Goal: Task Accomplishment & Management: Use online tool/utility

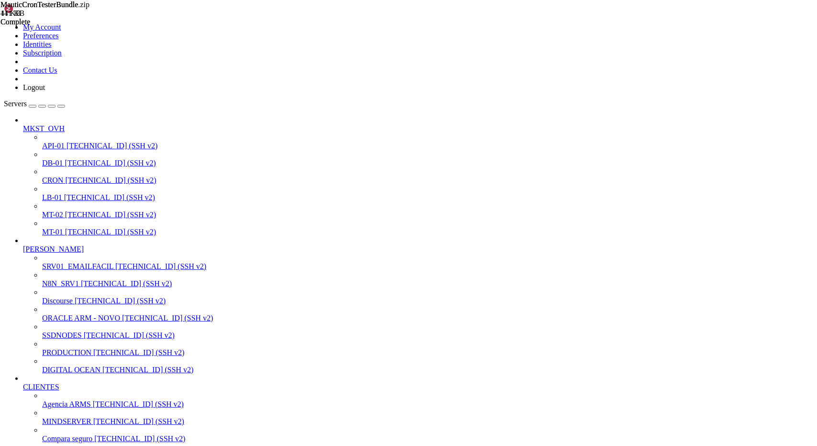
scroll to position [9, 2]
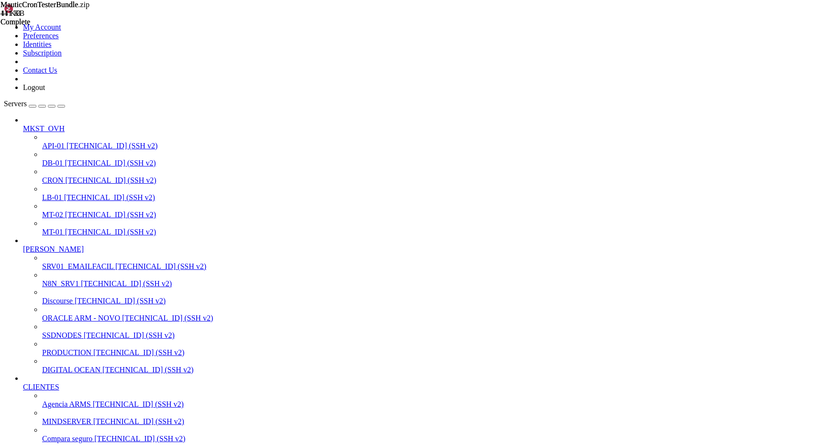
drag, startPoint x: 89, startPoint y: 1527, endPoint x: 224, endPoint y: 1526, distance: 134.9
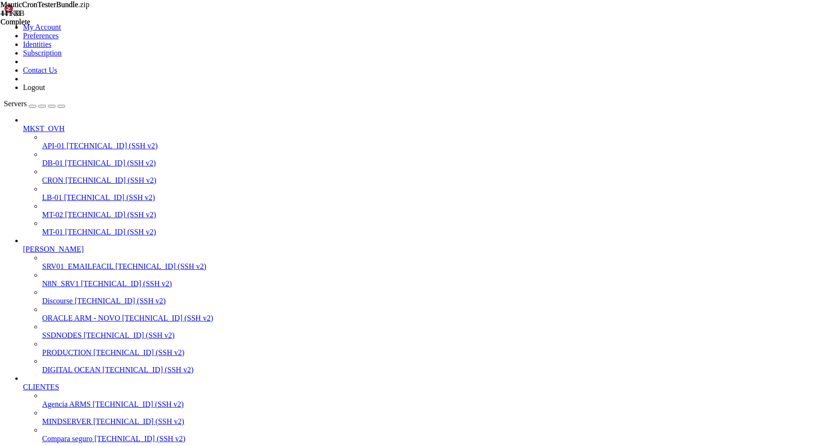
click at [63, 228] on span "MT-01" at bounding box center [52, 232] width 21 height 8
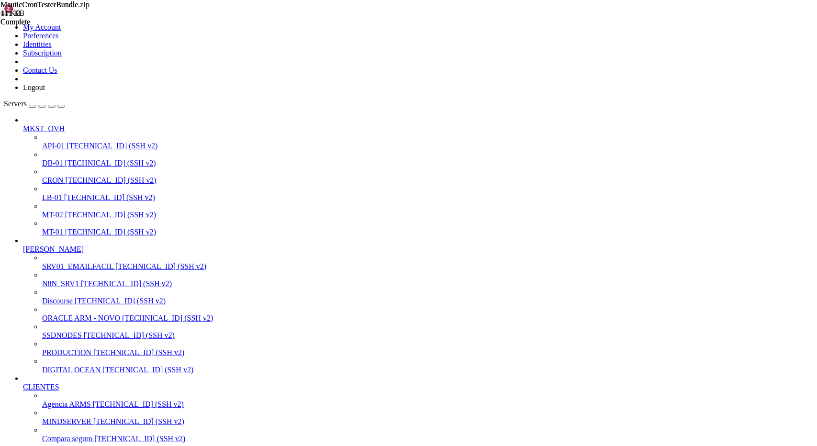
click at [65, 228] on span "[TECHNICAL_ID] (SSH v2)" at bounding box center [110, 232] width 91 height 8
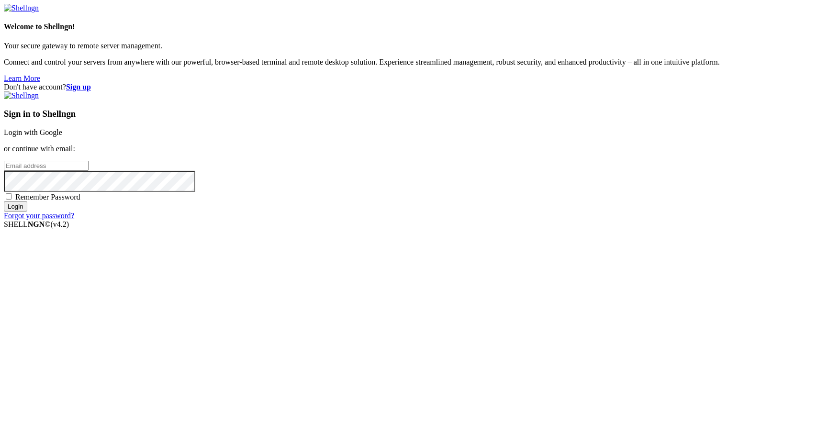
type input "[EMAIL_ADDRESS][DOMAIN_NAME]"
click at [27, 211] on input "Login" at bounding box center [15, 206] width 23 height 10
